Goal: Information Seeking & Learning: Learn about a topic

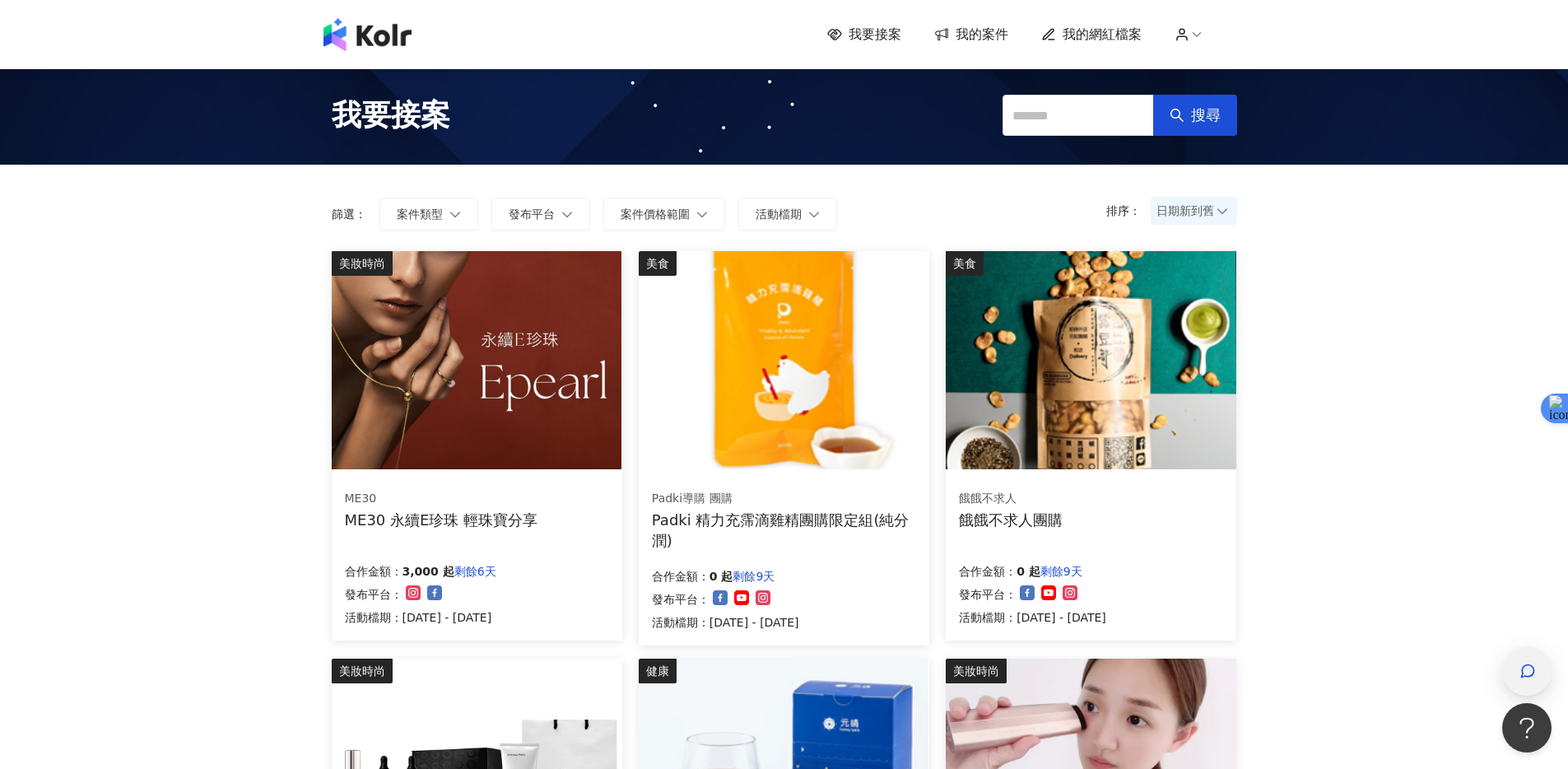
click at [1526, 675] on icon "button" at bounding box center [1529, 671] width 13 height 13
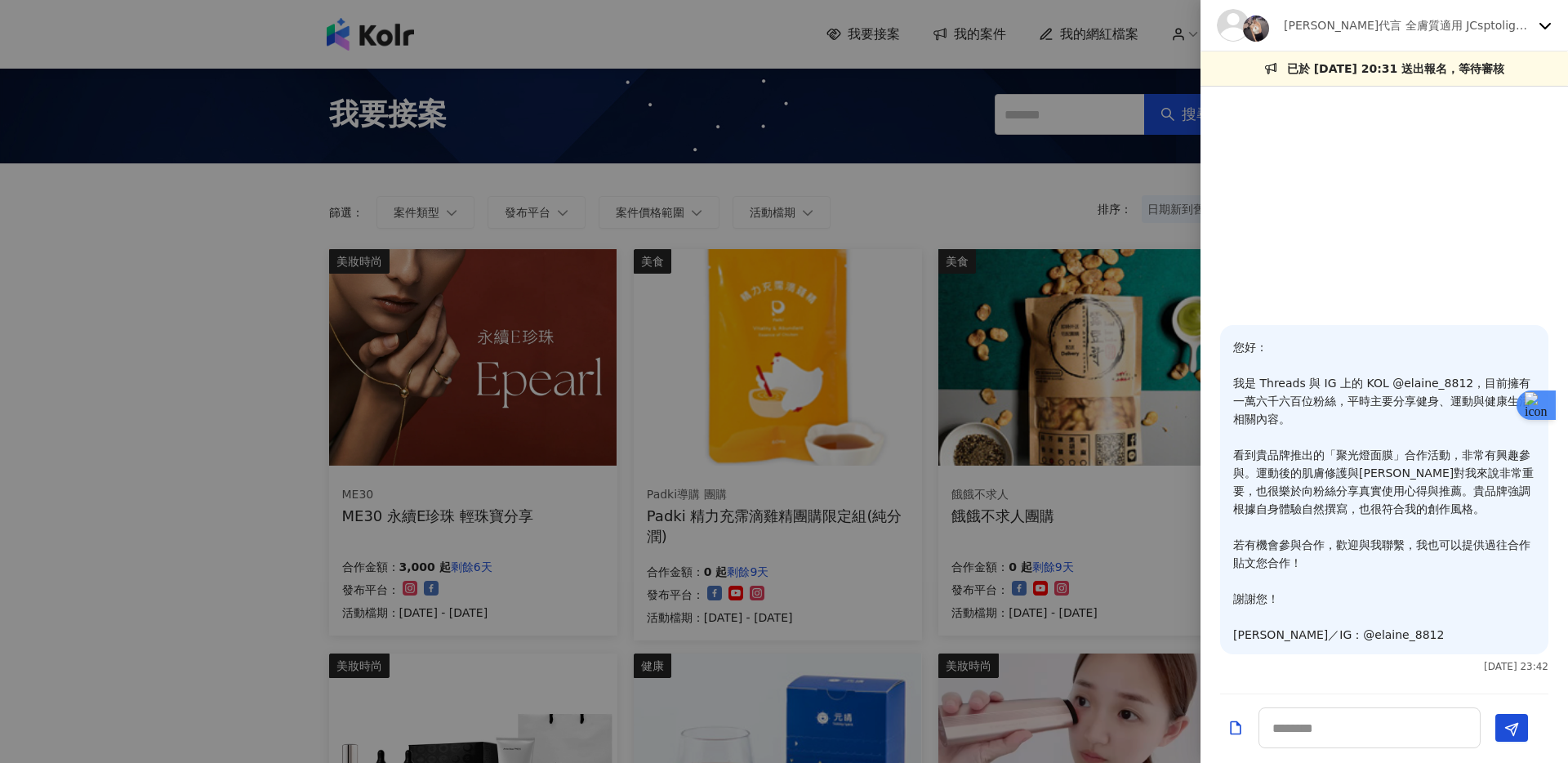
click at [1544, 20] on icon at bounding box center [1545, 25] width 13 height 13
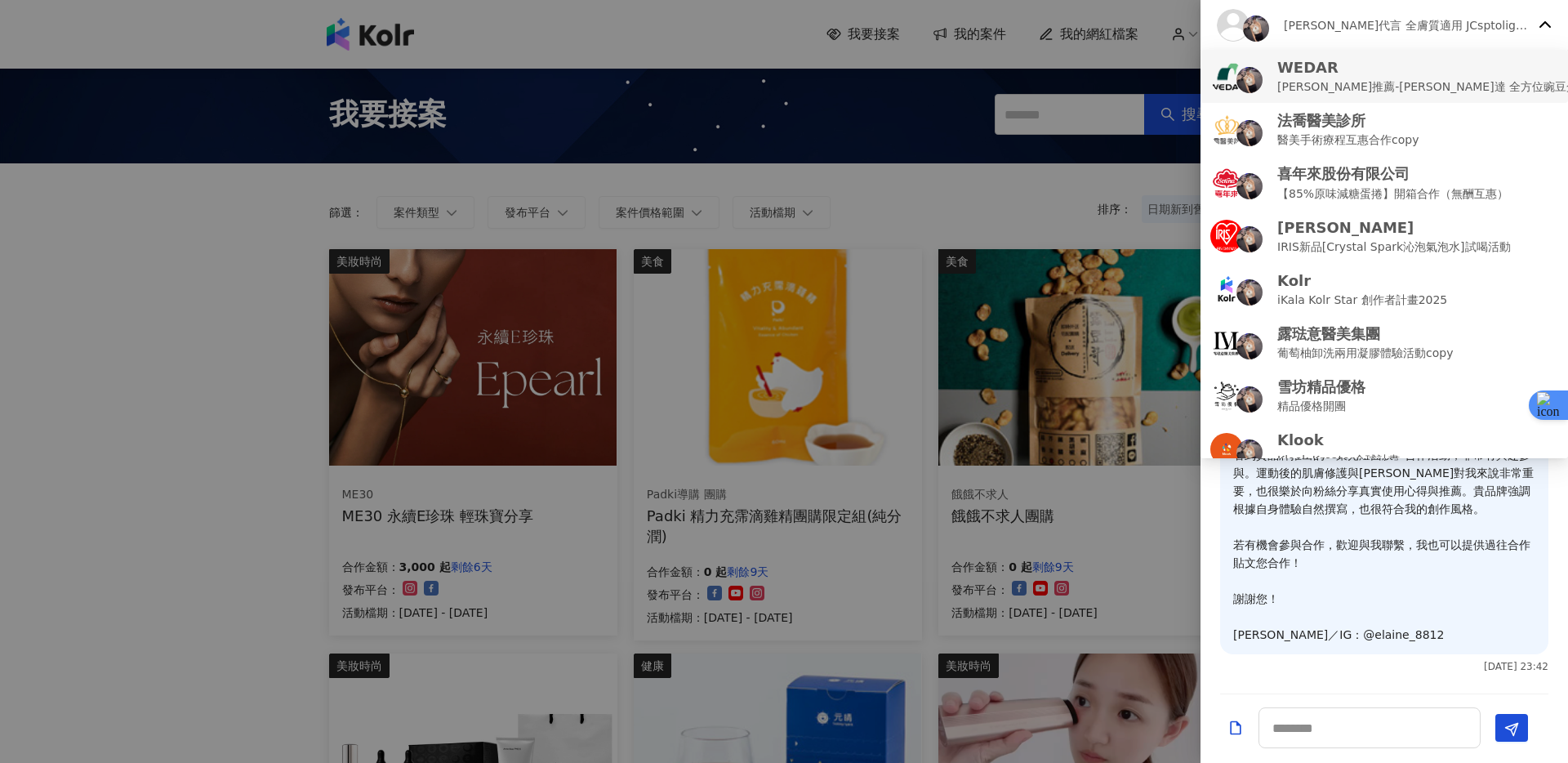
click at [1475, 90] on p "[PERSON_NAME]推薦-[PERSON_NAME]達 全方位豌豆蛋白飲 (互惠合作檔）" at bounding box center [1477, 87] width 400 height 18
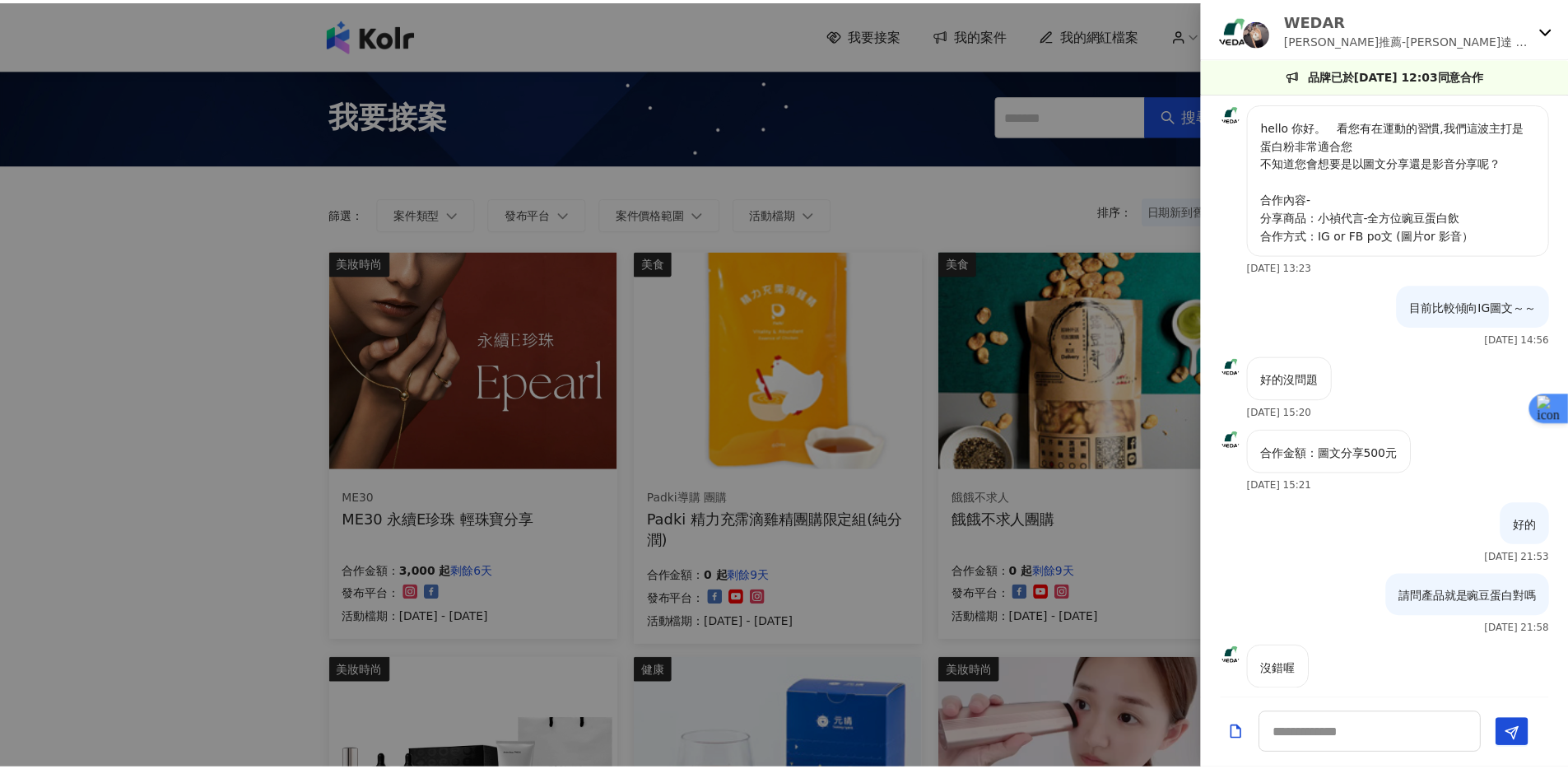
scroll to position [173, 0]
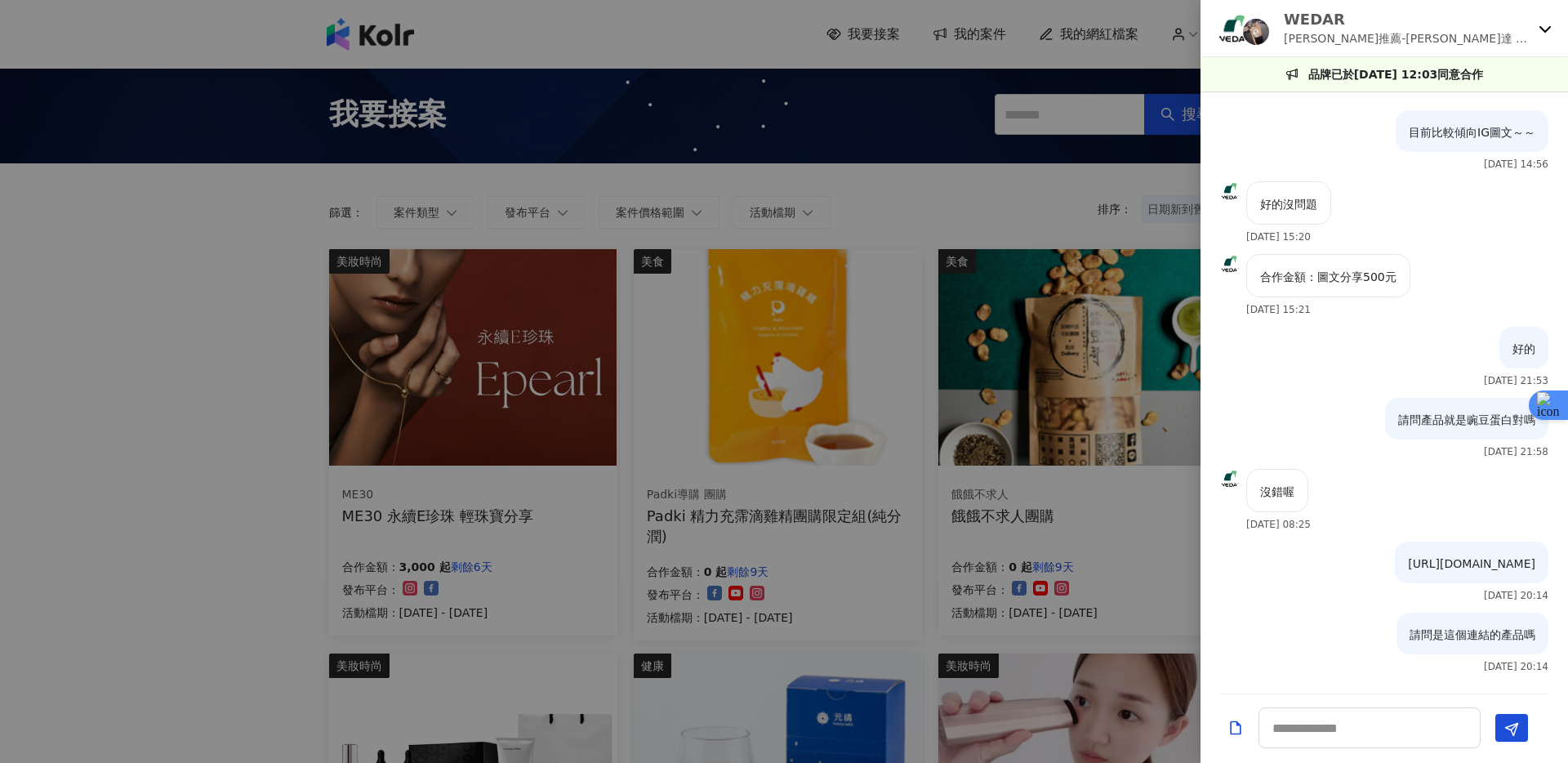
click at [1532, 37] on div "[PERSON_NAME]推薦-[PERSON_NAME]達 全方位豌豆蛋白飲 (互惠合作檔）" at bounding box center [1384, 28] width 368 height 57
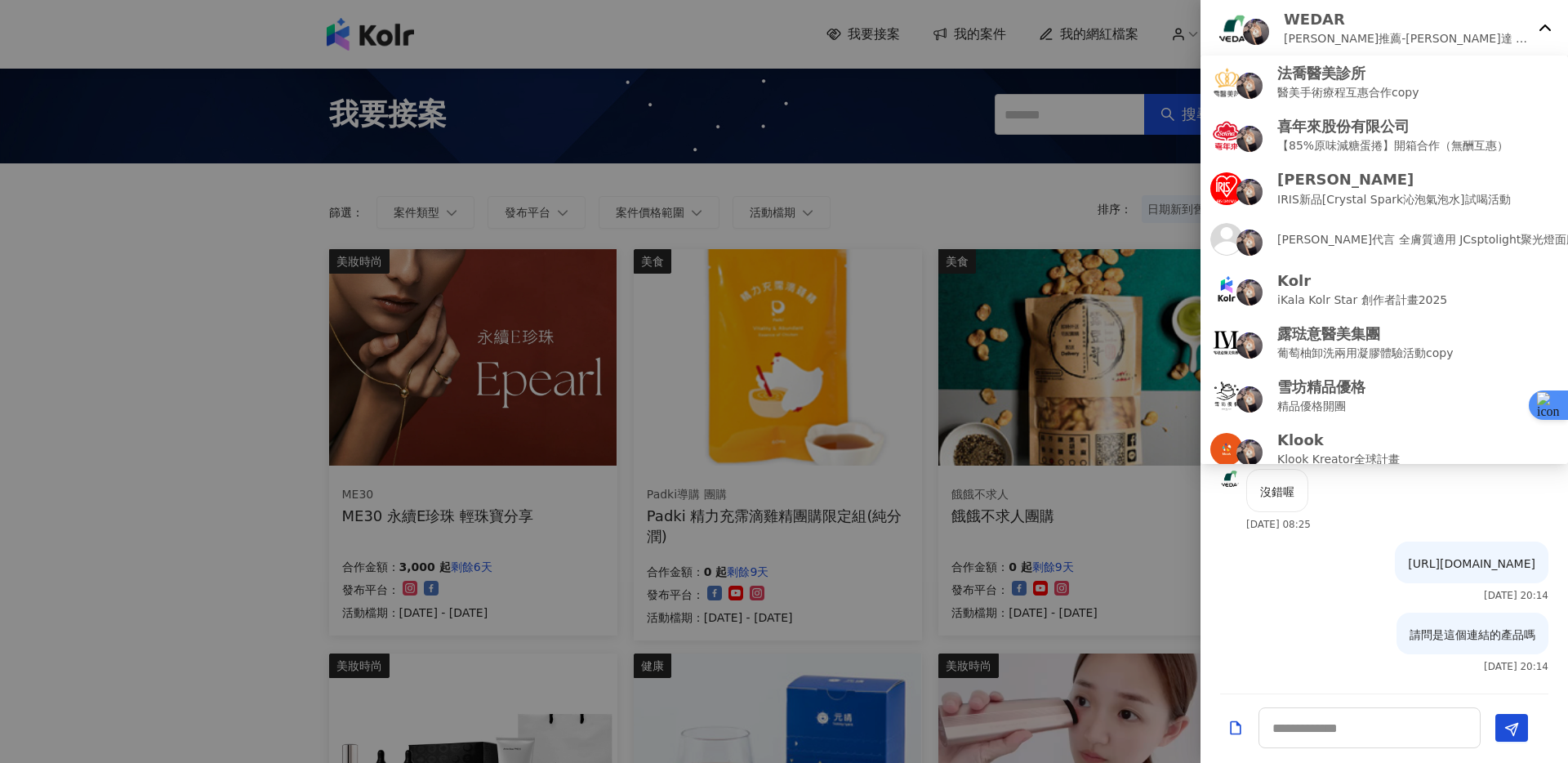
click at [1532, 37] on div "[PERSON_NAME]推薦-[PERSON_NAME]達 全方位豌豆蛋白飲 (互惠合作檔）" at bounding box center [1384, 28] width 368 height 57
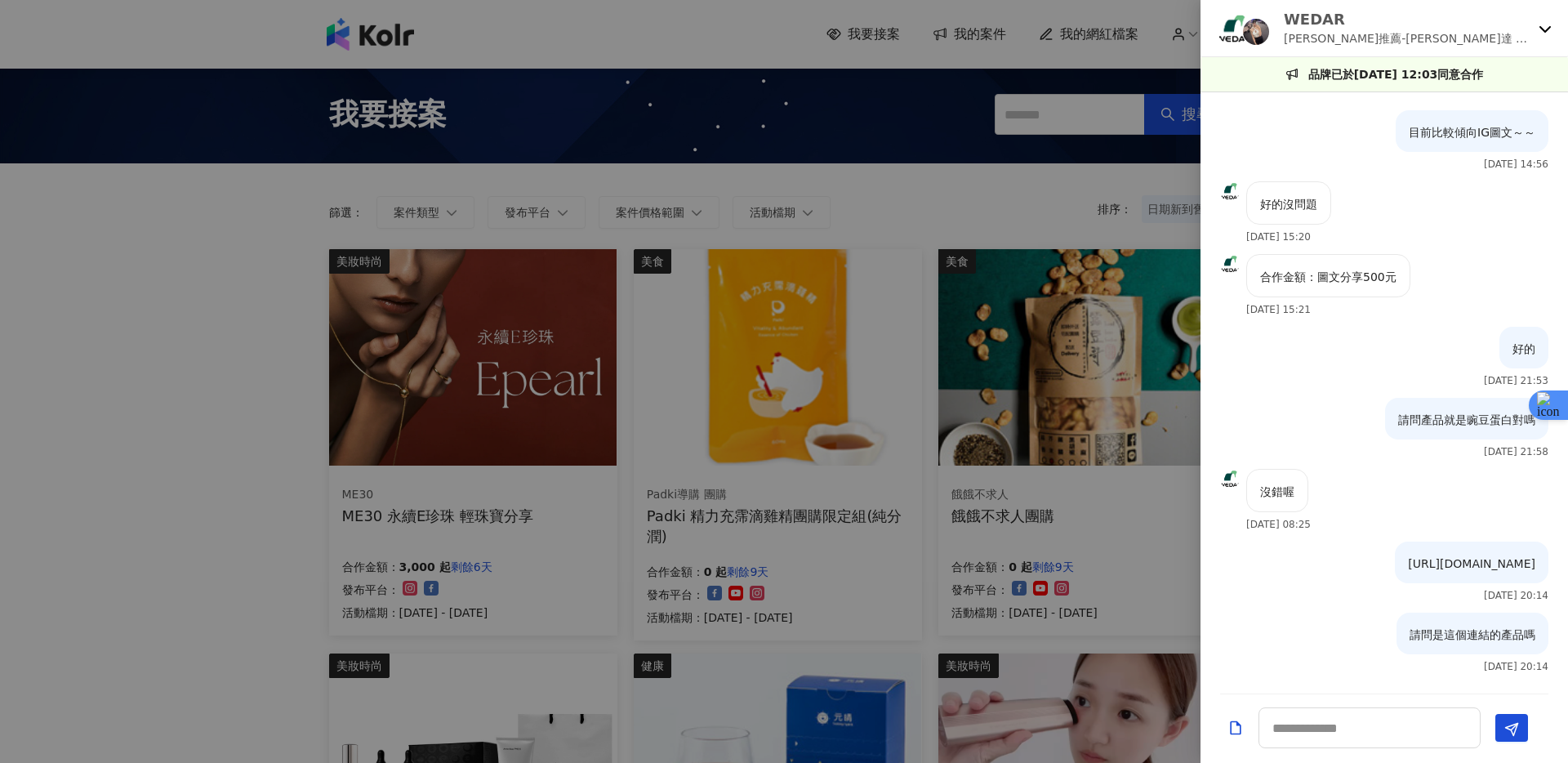
click at [853, 201] on div at bounding box center [784, 381] width 1568 height 763
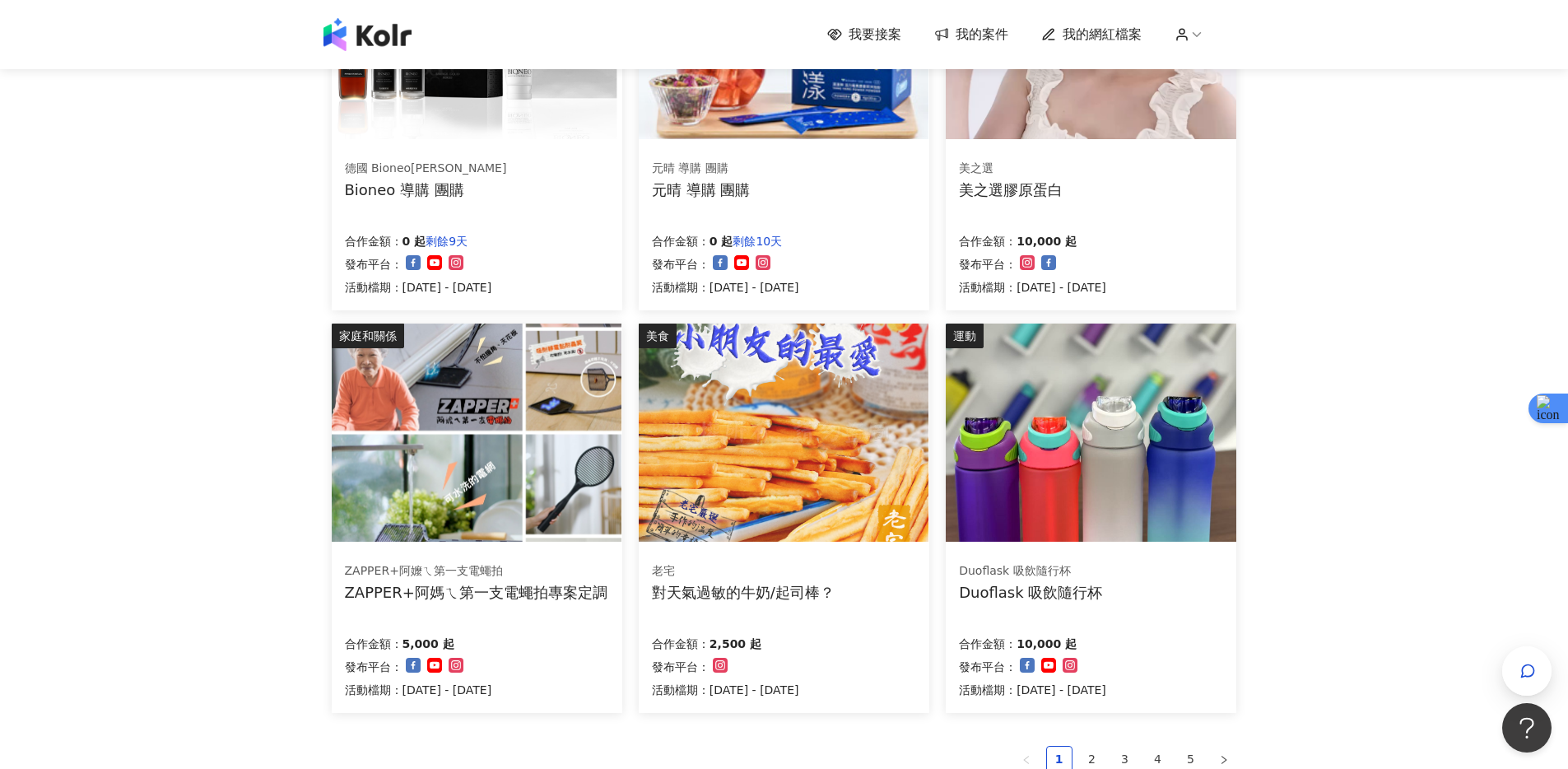
scroll to position [850, 0]
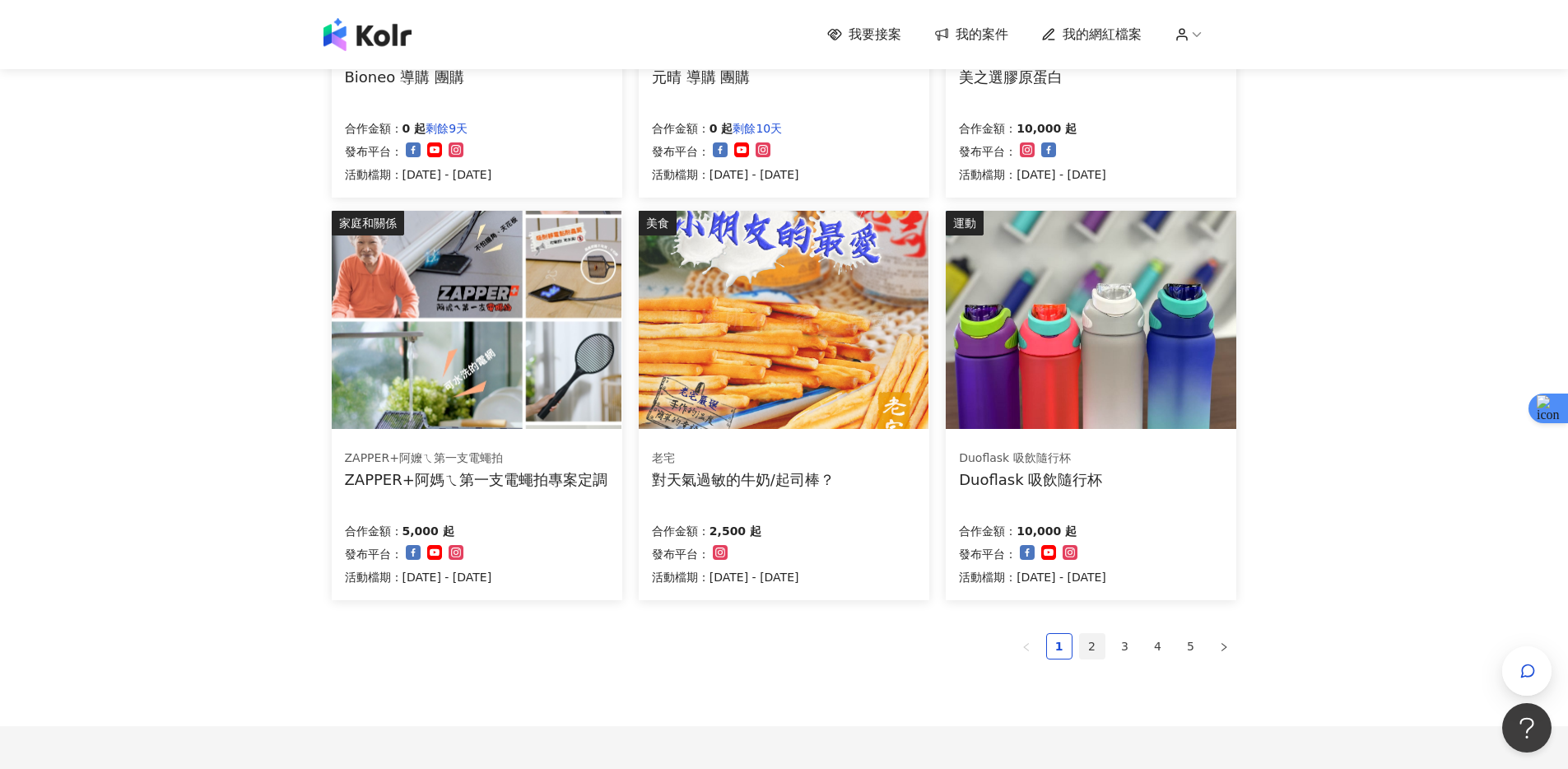
click at [1080, 642] on link "2" at bounding box center [1093, 646] width 25 height 25
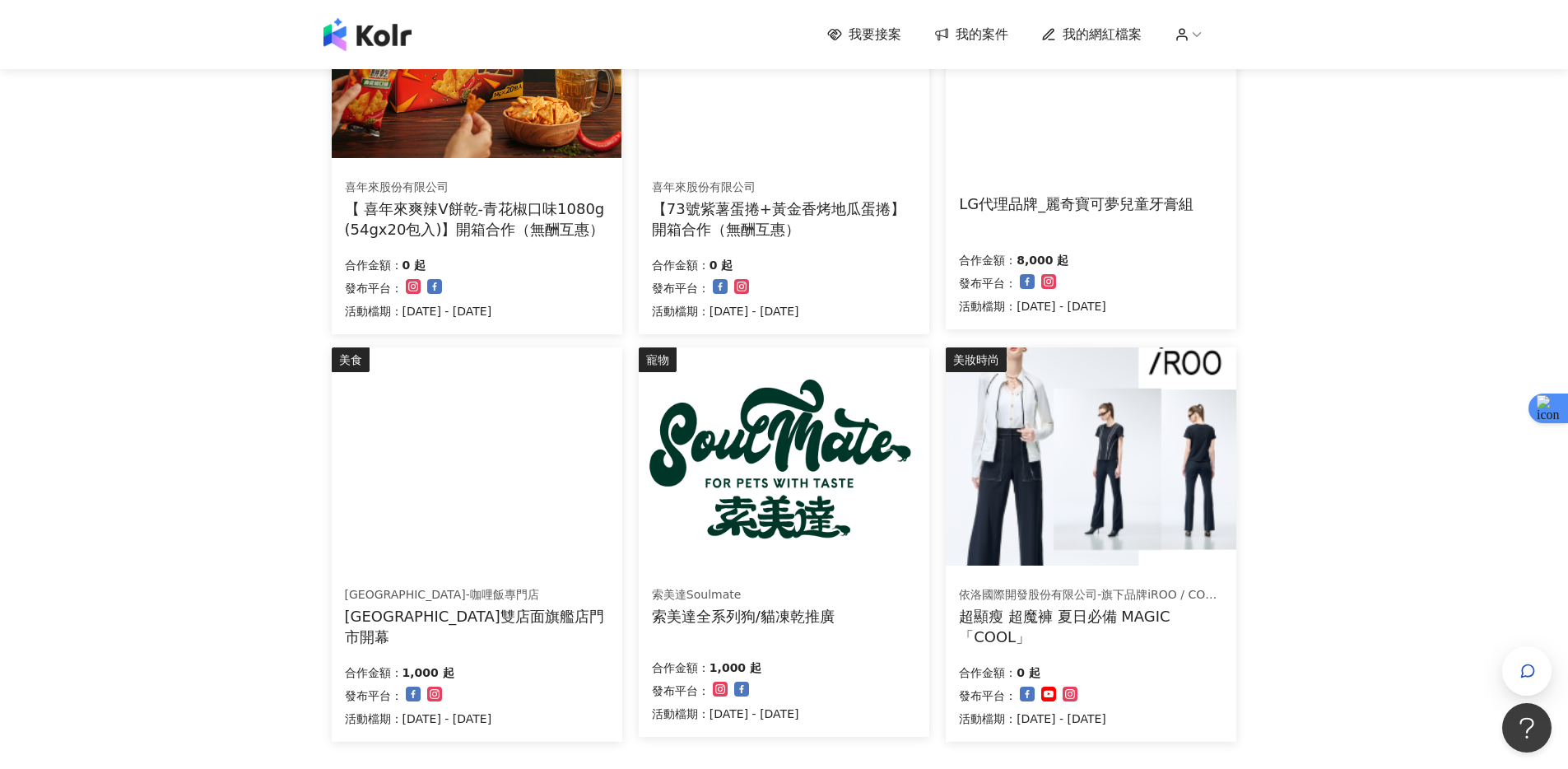
scroll to position [999, 0]
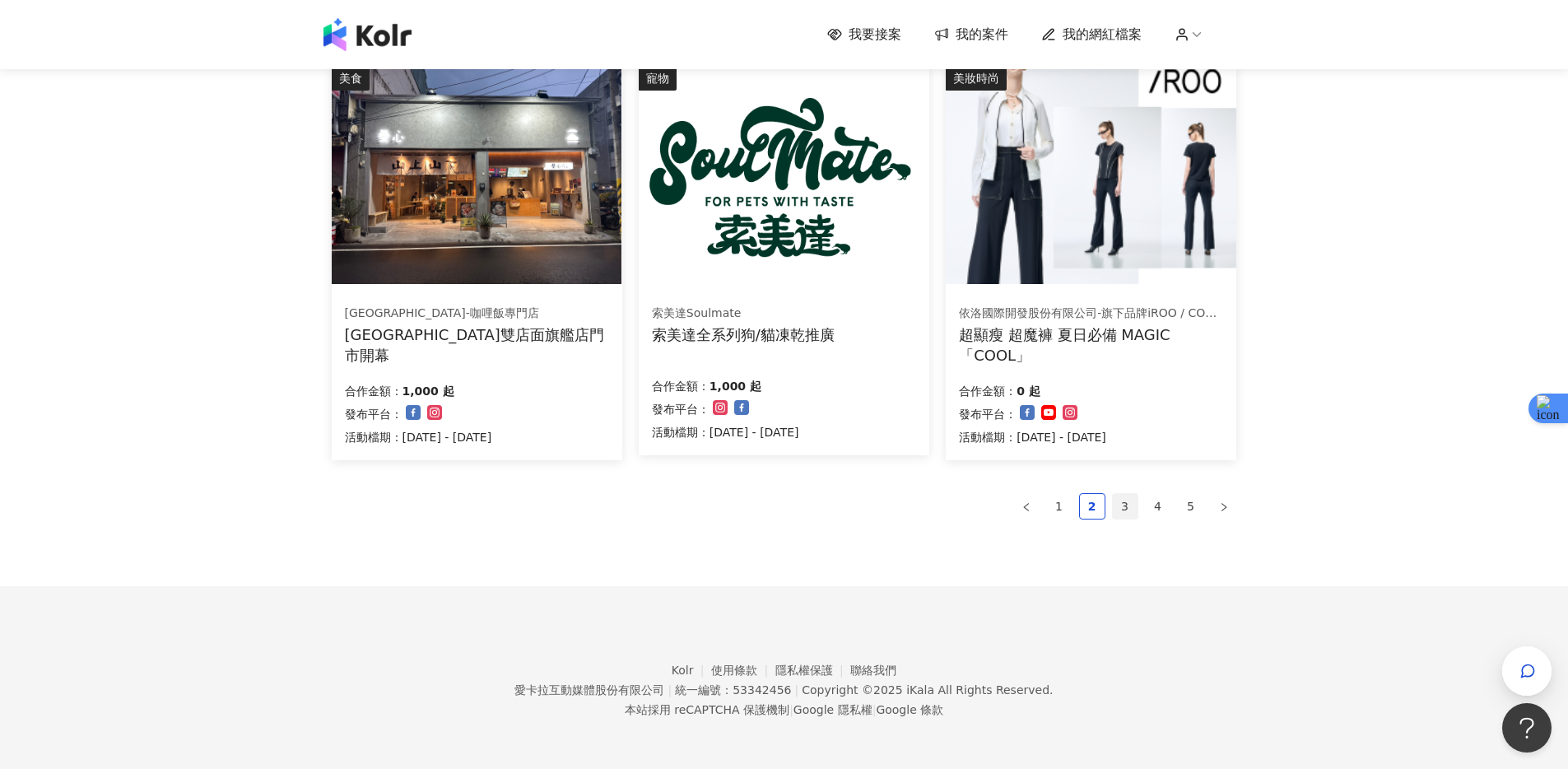
click at [1113, 507] on link "3" at bounding box center [1126, 506] width 25 height 25
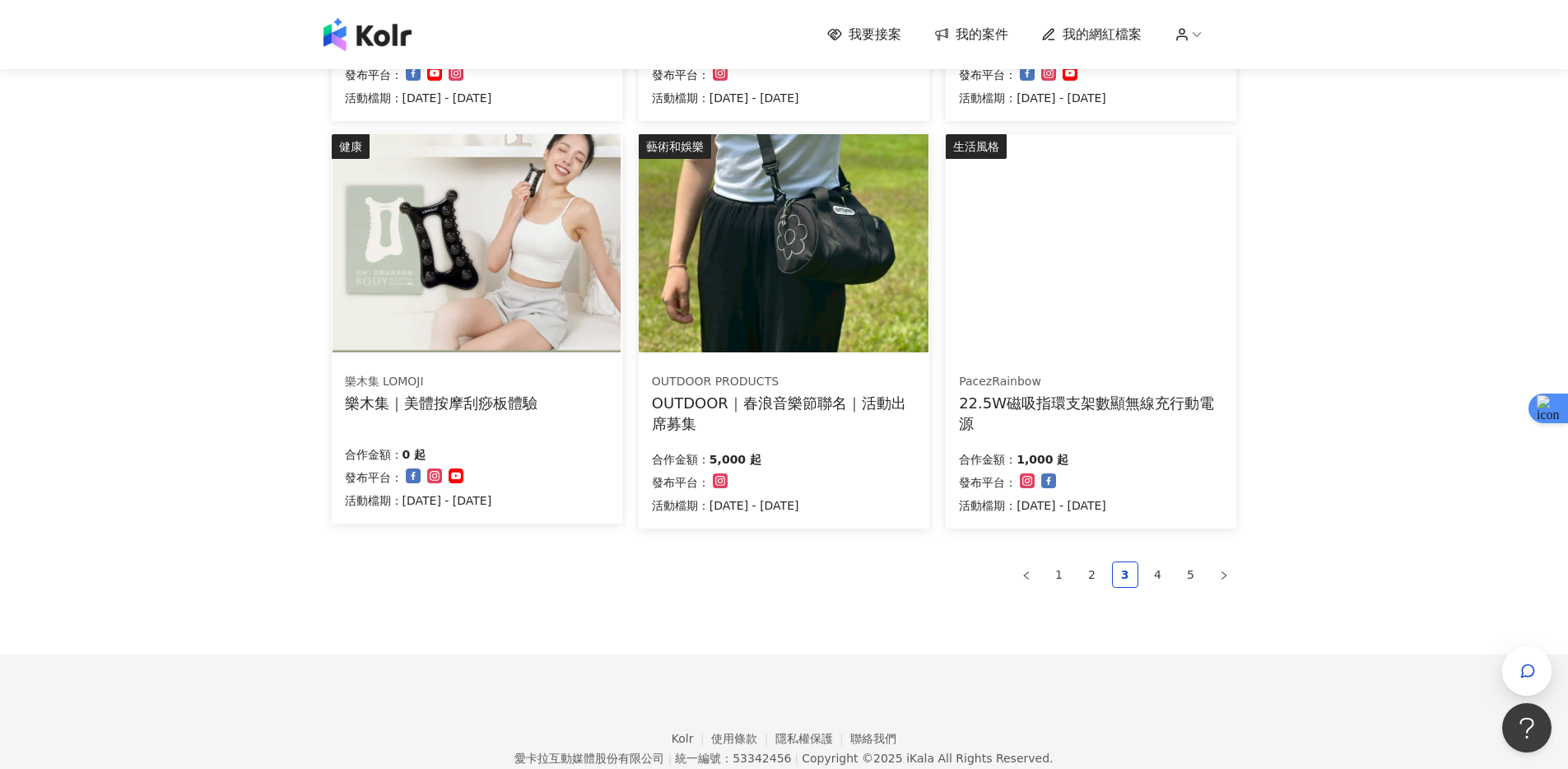
scroll to position [915, 0]
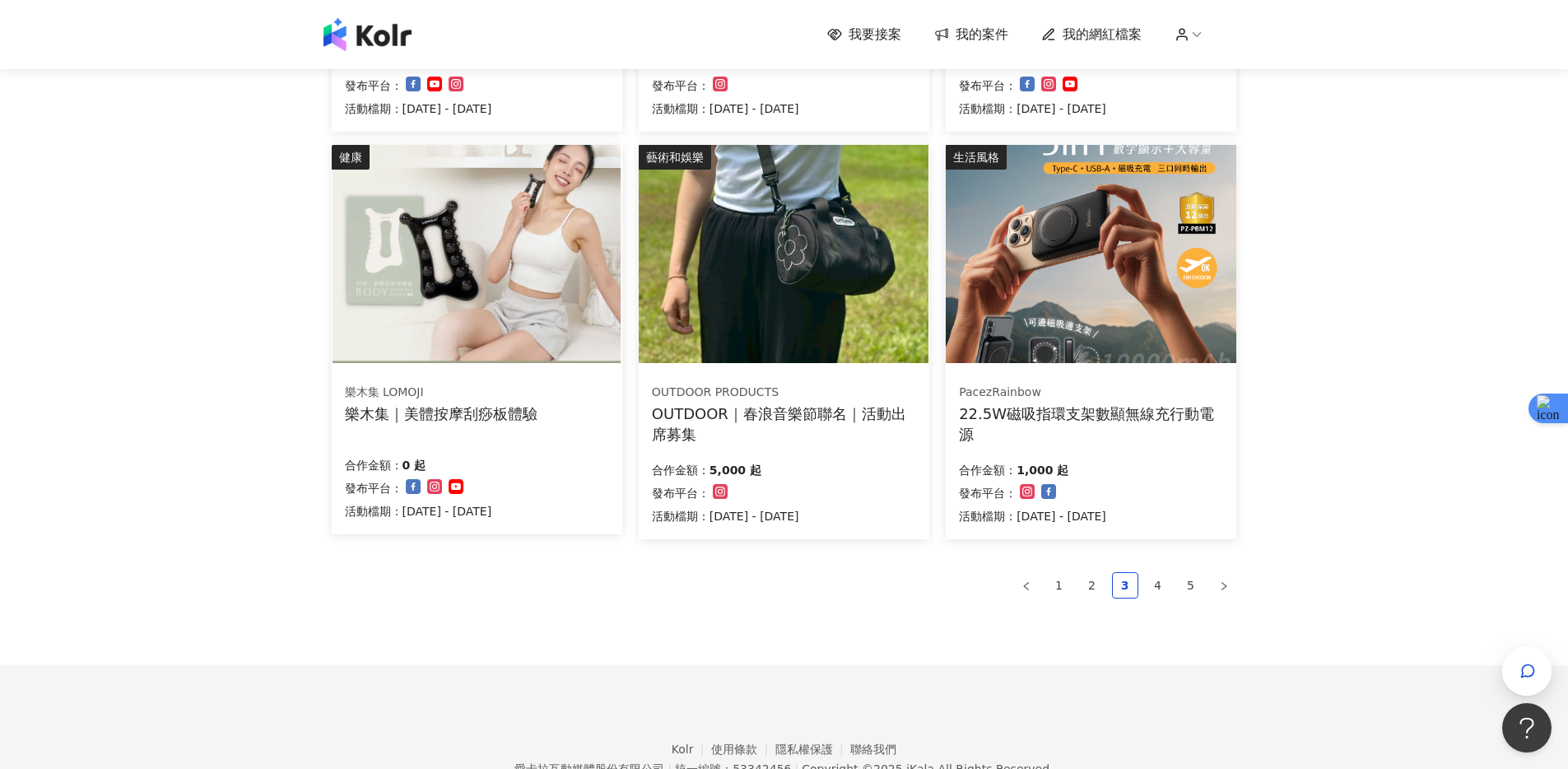
click at [1170, 447] on div "PacezRainbow 22.5W磁吸指環支架數顯無線充行動電源 合作金額： 1,000 起 發布平台： 活動檔期：[DATE] - [DATE]" at bounding box center [1091, 455] width 290 height 170
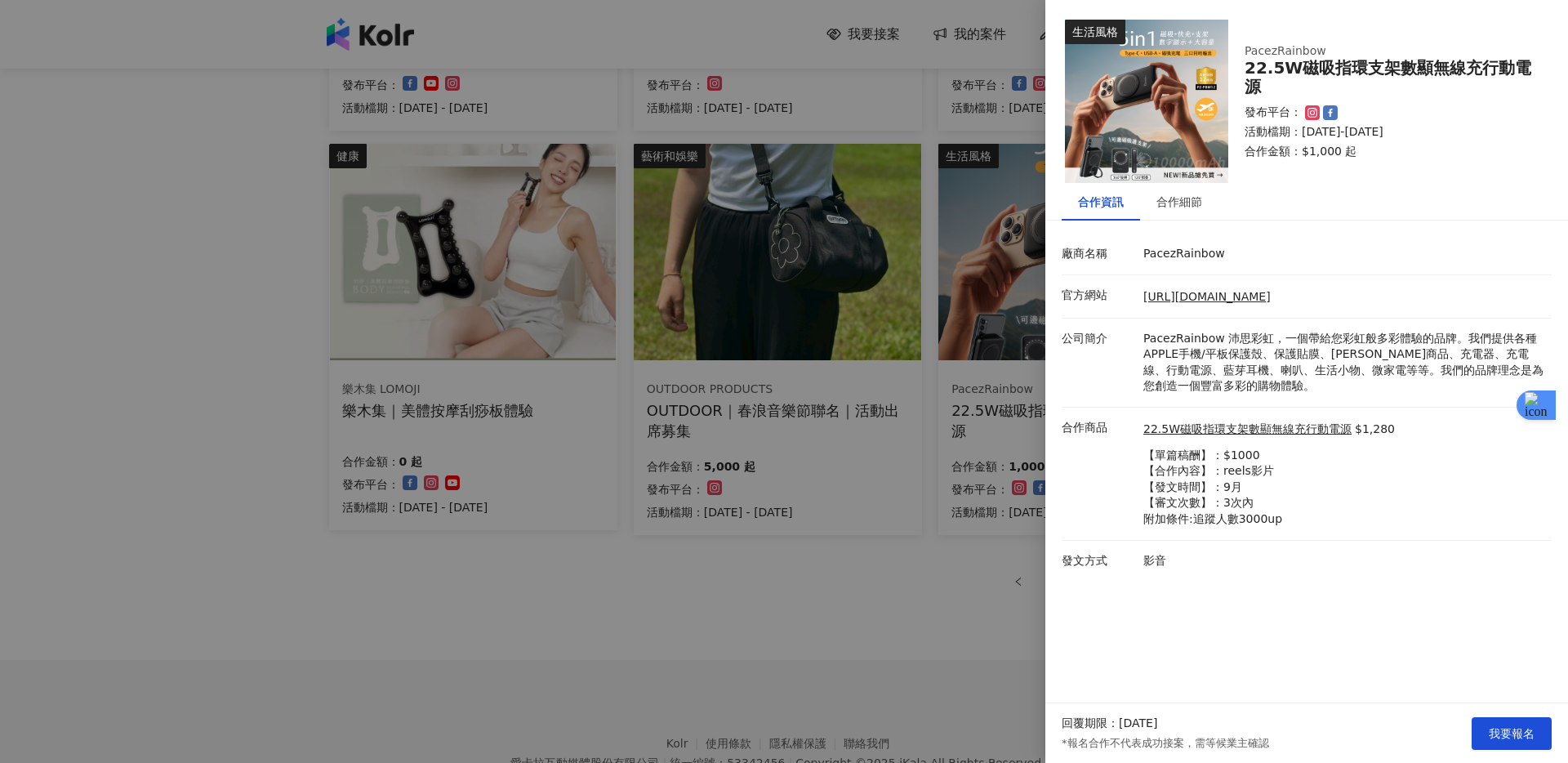
click at [1171, 221] on div "合作資訊 合作細節 廠商名稱 PacezRainbow 官方網站 [URL][DOMAIN_NAME] 公司簡介 PacezRainbow 沛思彩虹，一個帶給…" at bounding box center [1307, 381] width 523 height 398
click at [1182, 209] on div "合作細節" at bounding box center [1180, 201] width 46 height 18
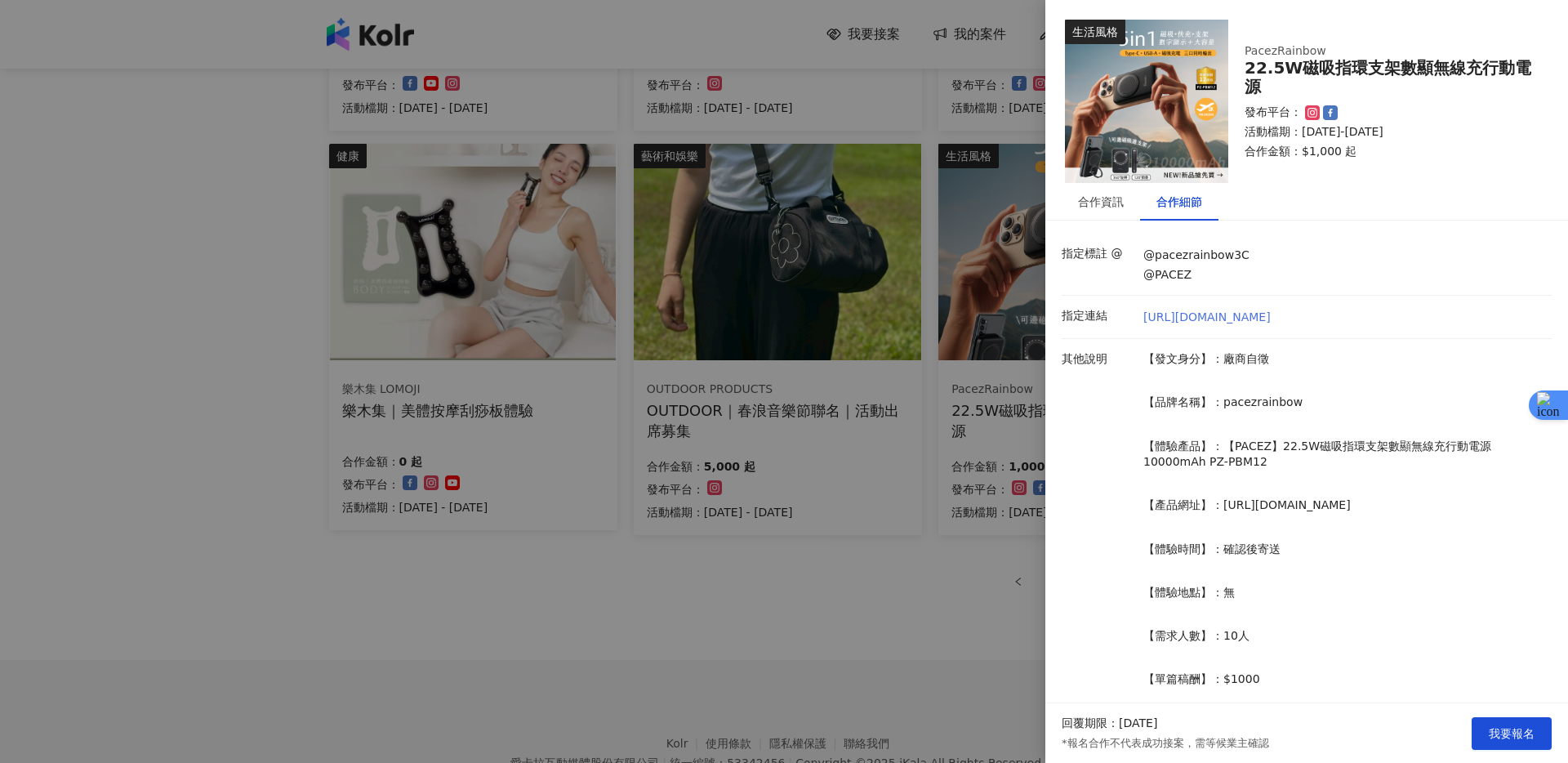
click at [1271, 315] on link "[URL][DOMAIN_NAME]" at bounding box center [1207, 317] width 128 height 16
click at [734, 705] on div at bounding box center [784, 381] width 1568 height 763
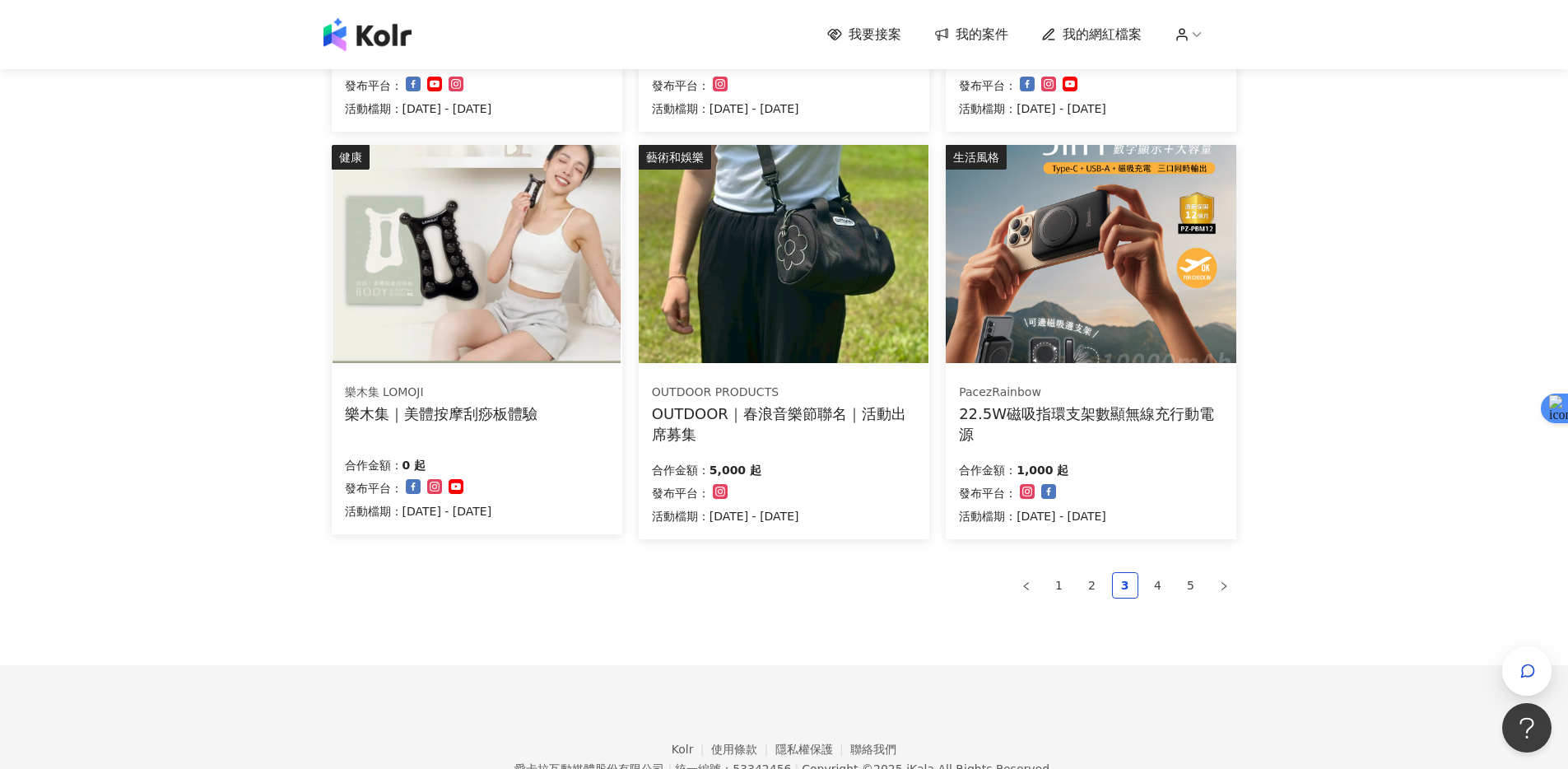
scroll to position [812, 0]
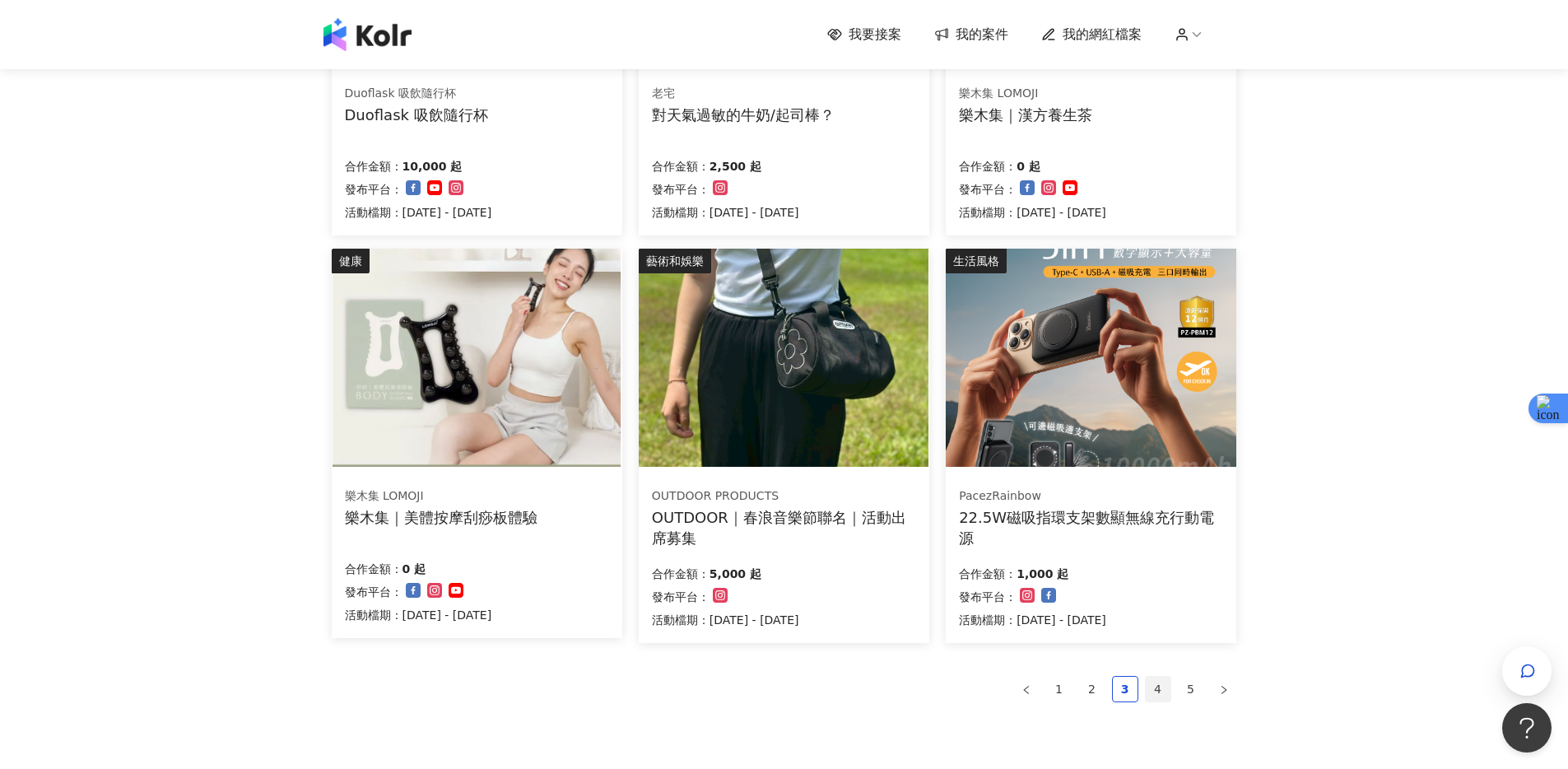
click at [1150, 681] on link "4" at bounding box center [1158, 689] width 25 height 25
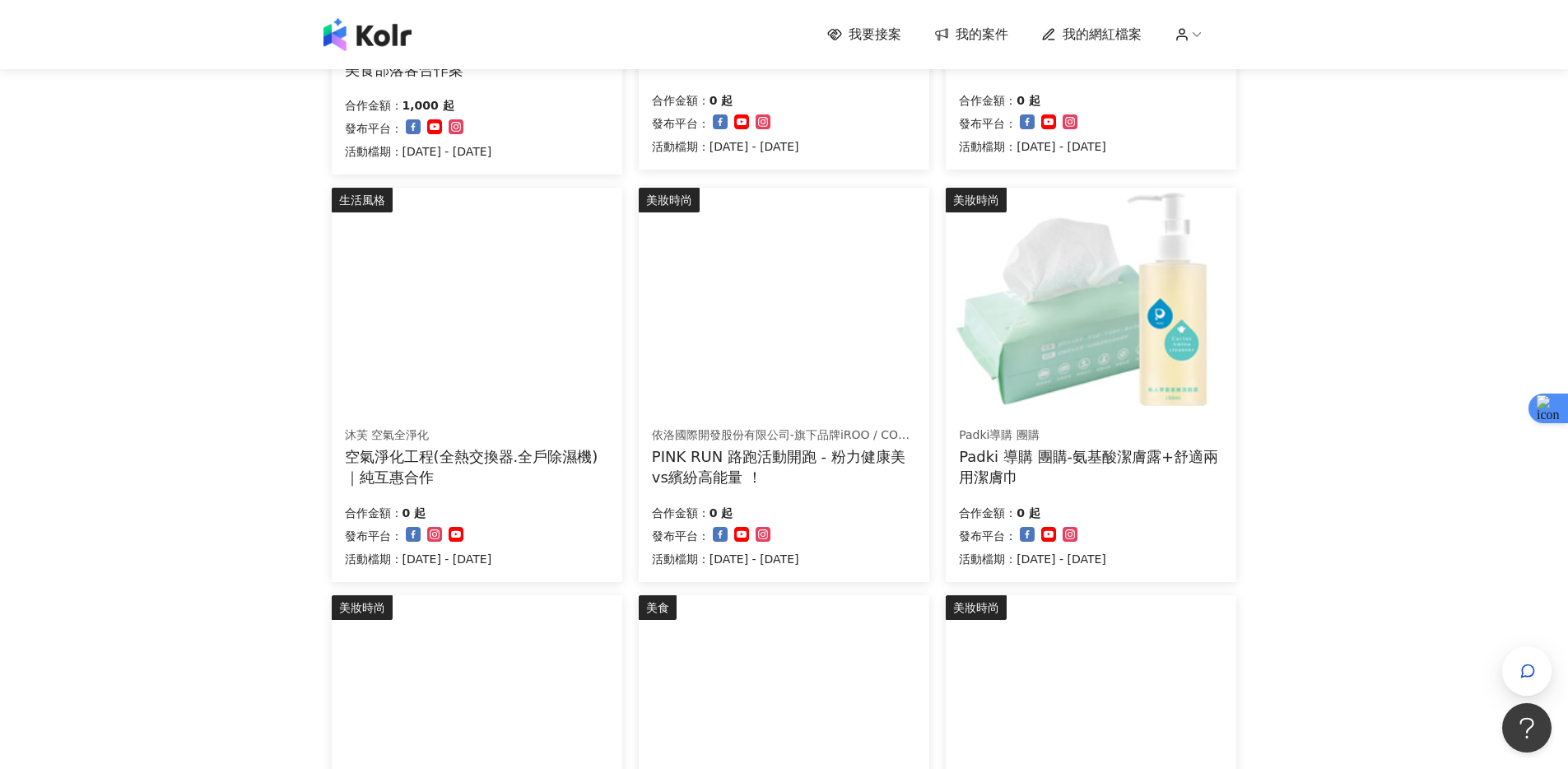
scroll to position [999, 0]
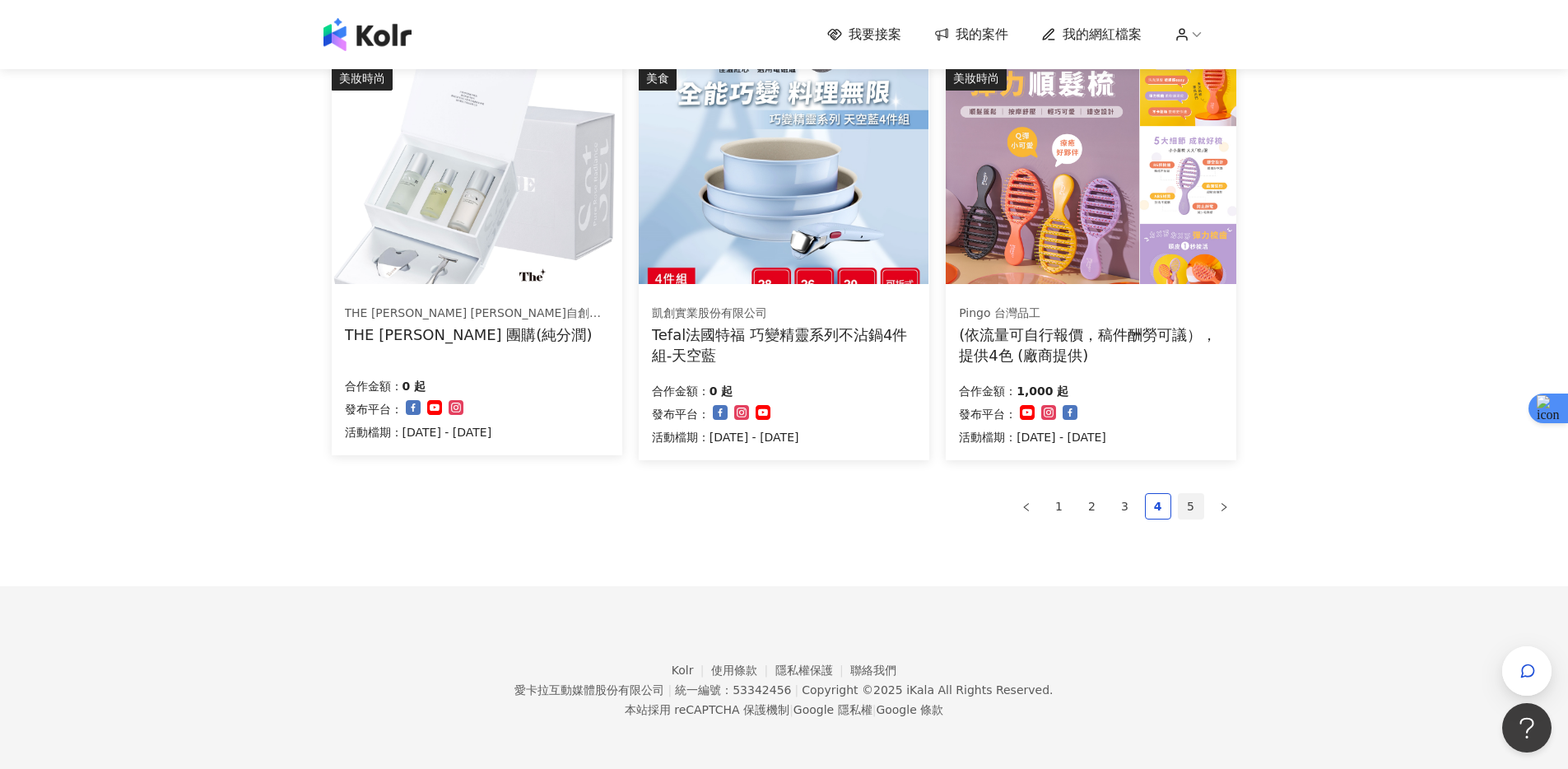
click at [1185, 505] on link "5" at bounding box center [1191, 506] width 25 height 25
